Goal: Task Accomplishment & Management: Use online tool/utility

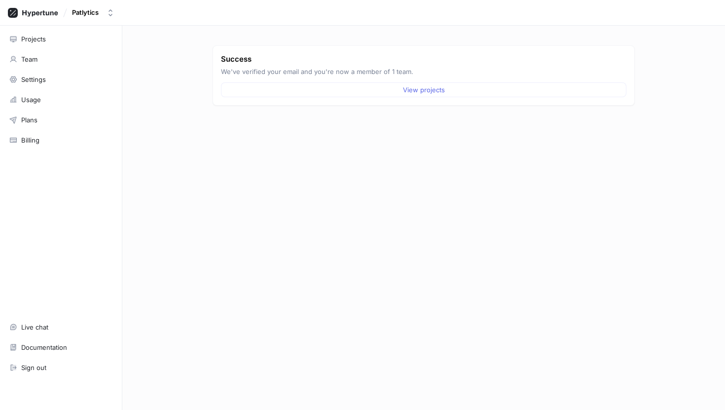
click at [219, 198] on div "Success We've verified your email and you're now a member of 1 team. View proje…" at bounding box center [424, 227] width 430 height 364
click at [71, 40] on div "Projects" at bounding box center [60, 39] width 103 height 8
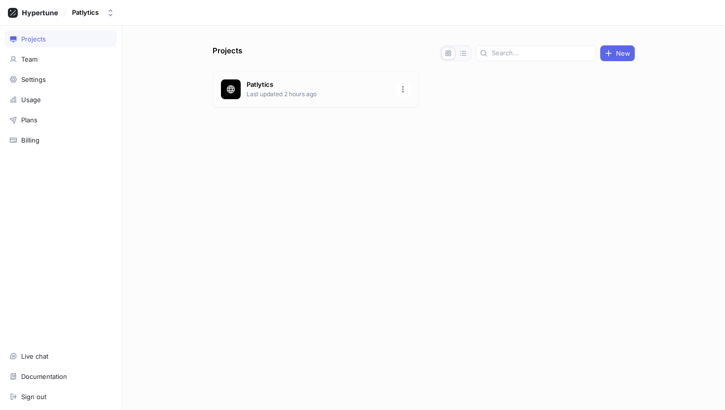
click at [265, 89] on p "Patlytics" at bounding box center [318, 85] width 143 height 10
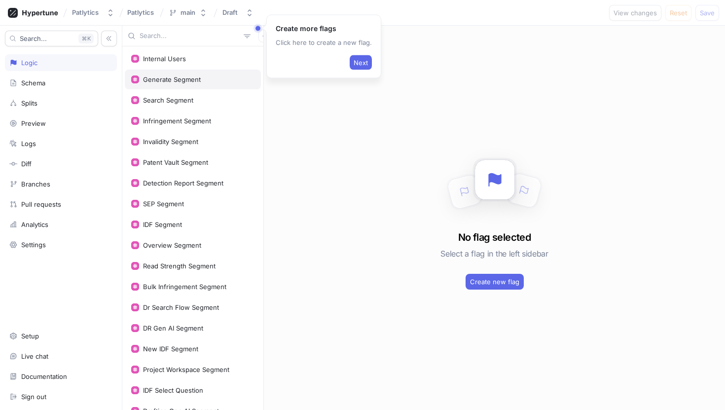
click at [203, 82] on div "Generate Segment" at bounding box center [192, 79] width 123 height 8
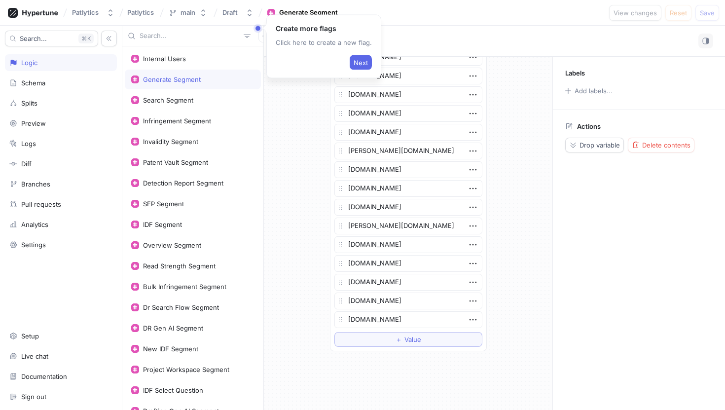
scroll to position [1316, 0]
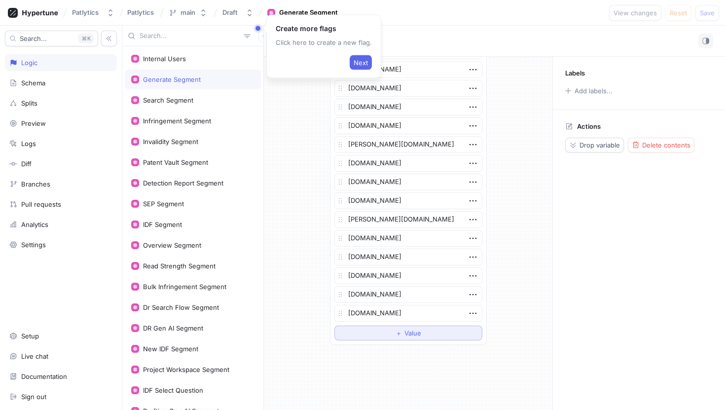
click at [412, 335] on span "Value" at bounding box center [412, 333] width 17 height 6
click at [471, 335] on icon "button" at bounding box center [472, 331] width 11 height 11
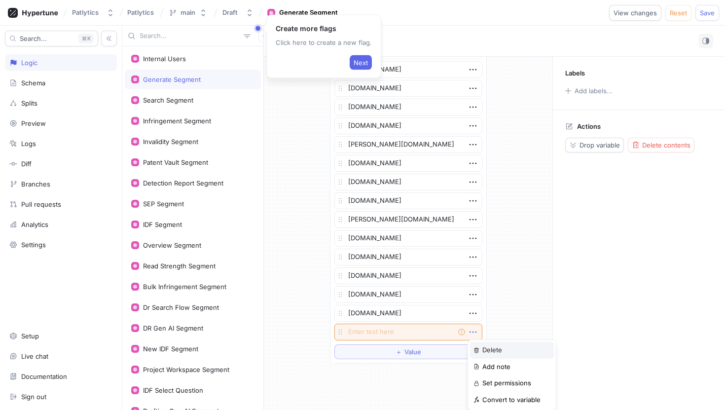
click at [484, 346] on p "Delete" at bounding box center [492, 350] width 20 height 10
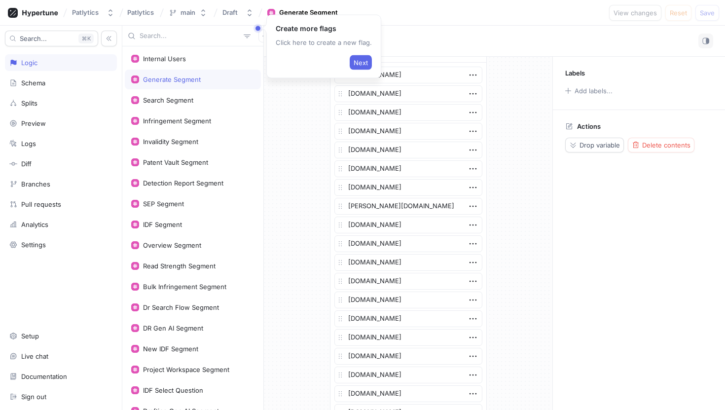
scroll to position [0, 0]
click at [400, 112] on textarea "[DOMAIN_NAME]" at bounding box center [408, 111] width 148 height 17
type textarea "x"
